Goal: Transaction & Acquisition: Purchase product/service

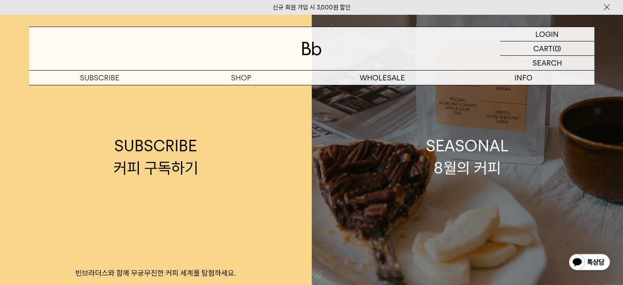
click at [481, 151] on div "SEASONAL 8월의 커피" at bounding box center [467, 156] width 83 height 43
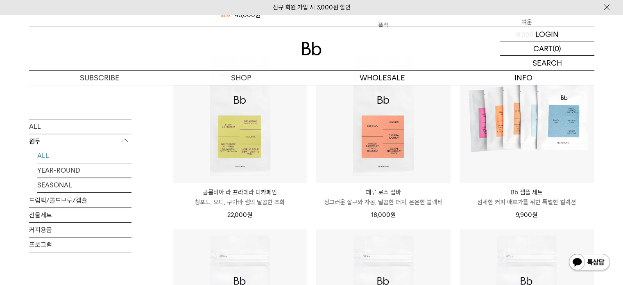
scroll to position [287, 0]
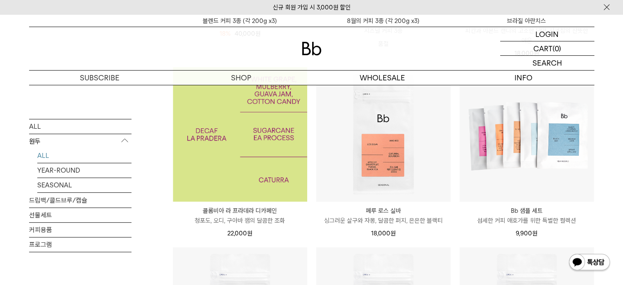
click at [263, 144] on img at bounding box center [240, 134] width 134 height 134
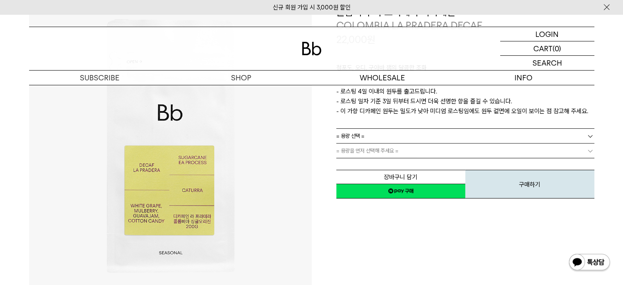
scroll to position [82, 0]
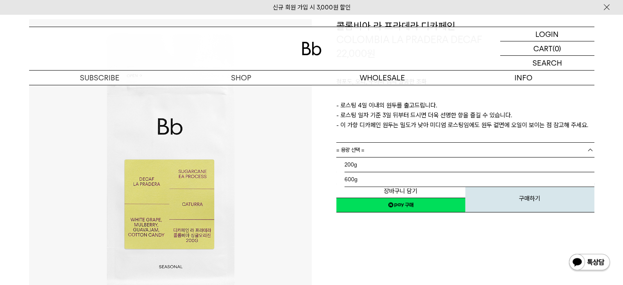
click at [375, 149] on link "= 용량 선택 =" at bounding box center [465, 149] width 258 height 14
click at [373, 163] on li "200g" at bounding box center [469, 164] width 250 height 15
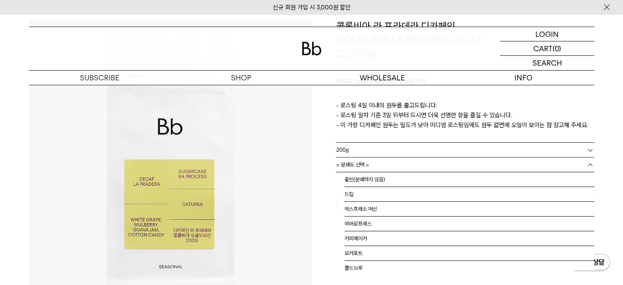
click at [373, 163] on link "= 분쇄도 선택 =" at bounding box center [465, 164] width 258 height 14
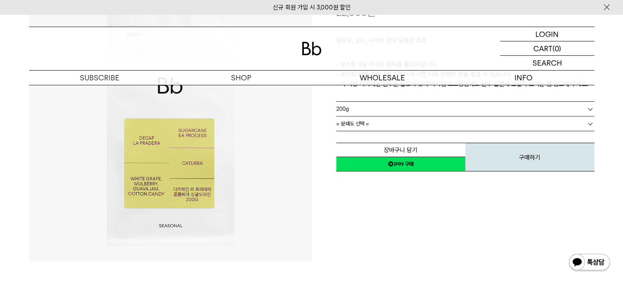
click at [407, 120] on link "= 분쇄도 선택 =" at bounding box center [465, 123] width 258 height 14
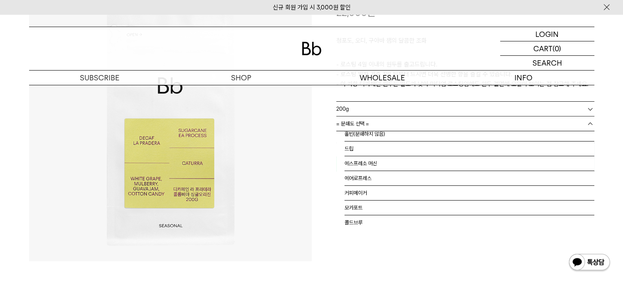
scroll to position [0, 0]
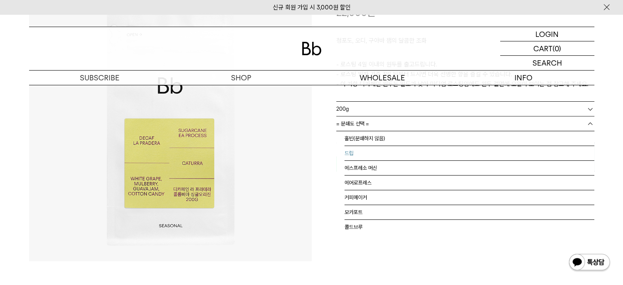
click at [410, 156] on li "드립" at bounding box center [469, 153] width 250 height 15
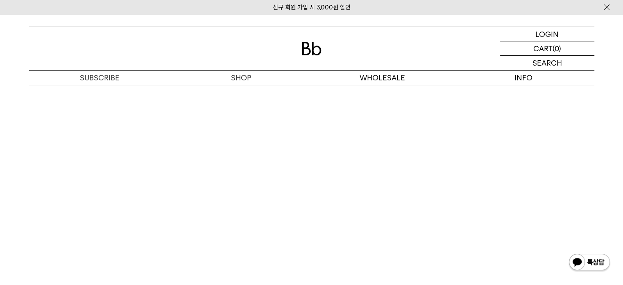
scroll to position [2252, 0]
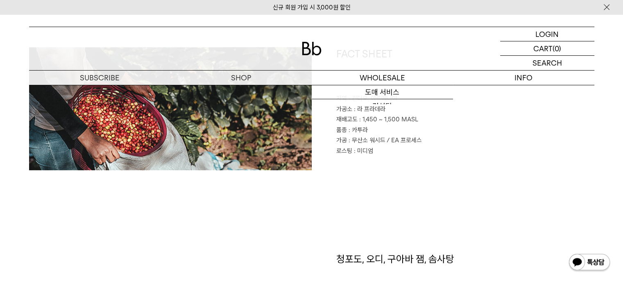
scroll to position [391, 0]
